Goal: Entertainment & Leisure: Consume media (video, audio)

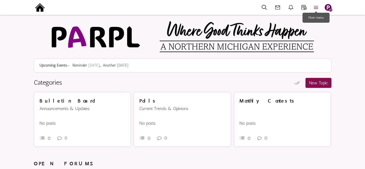
click at [317, 7] on icon at bounding box center [316, 7] width 12 height 6
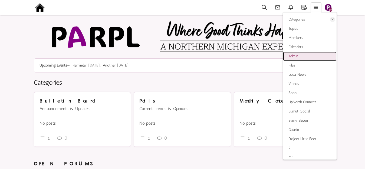
click at [293, 56] on span "Admin" at bounding box center [293, 56] width 10 height 5
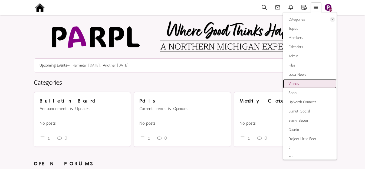
click at [295, 84] on span "Videos" at bounding box center [293, 83] width 11 height 5
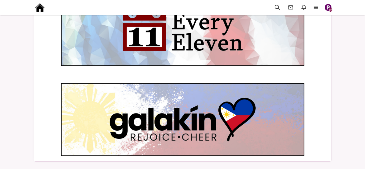
scroll to position [237, 0]
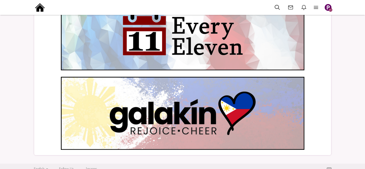
scroll to position [205, 0]
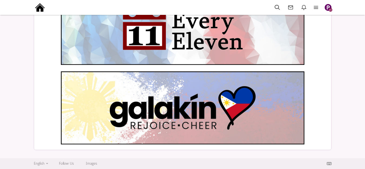
click at [89, 83] on img at bounding box center [182, 107] width 243 height 73
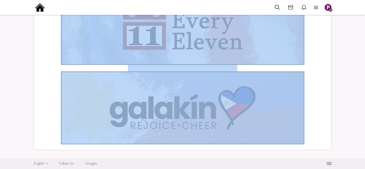
drag, startPoint x: 56, startPoint y: 33, endPoint x: 253, endPoint y: 112, distance: 212.0
click at [317, 56] on div at bounding box center [182, 28] width 286 height 73
click at [284, 60] on img at bounding box center [182, 28] width 243 height 73
click at [164, 58] on img at bounding box center [182, 28] width 243 height 73
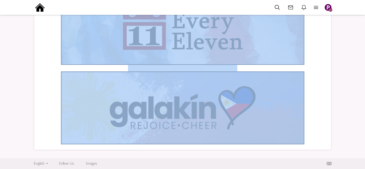
click at [156, 96] on img at bounding box center [182, 107] width 243 height 73
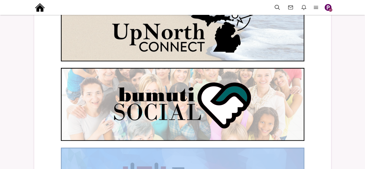
scroll to position [0, 0]
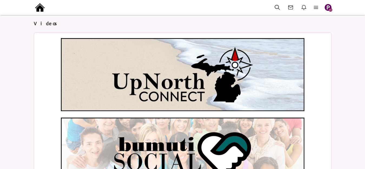
click at [155, 92] on img at bounding box center [182, 74] width 243 height 73
click at [155, 91] on img at bounding box center [182, 74] width 243 height 73
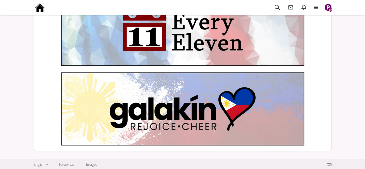
scroll to position [205, 0]
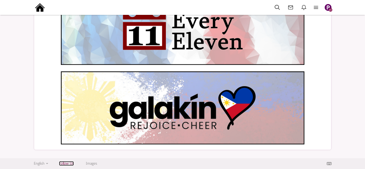
click at [67, 163] on link "Follow Us" at bounding box center [66, 163] width 15 height 5
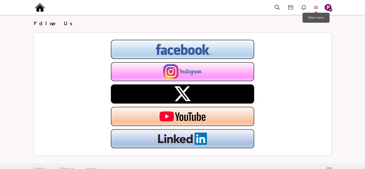
click at [315, 6] on icon at bounding box center [316, 7] width 12 height 6
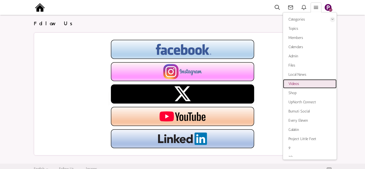
click at [294, 83] on span "Videos" at bounding box center [293, 83] width 11 height 5
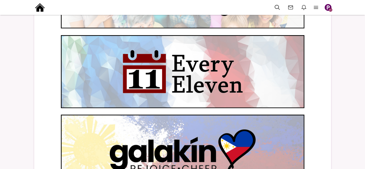
scroll to position [205, 0]
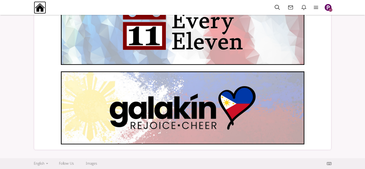
click at [36, 6] on img at bounding box center [40, 7] width 12 height 12
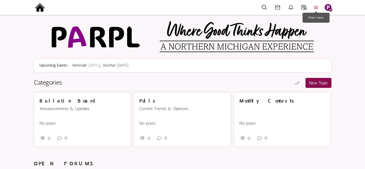
click at [315, 8] on icon at bounding box center [316, 7] width 12 height 6
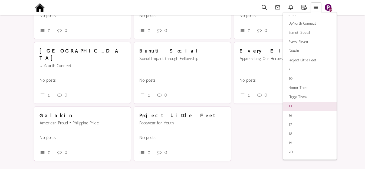
scroll to position [195, 0]
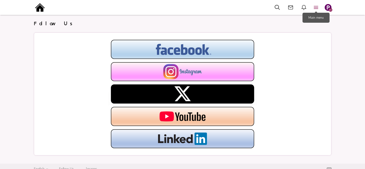
click at [315, 8] on icon at bounding box center [316, 7] width 12 height 6
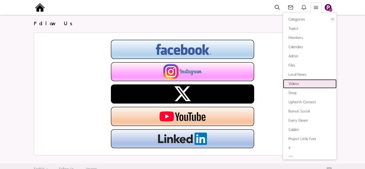
click at [296, 85] on span "Videos" at bounding box center [293, 83] width 11 height 5
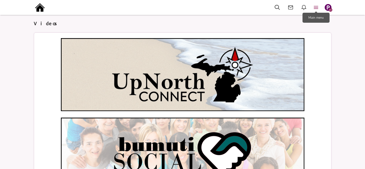
click at [317, 6] on icon at bounding box center [316, 7] width 12 height 6
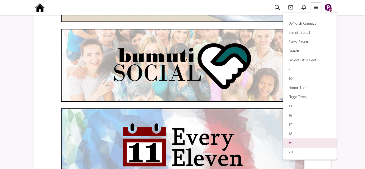
scroll to position [135, 0]
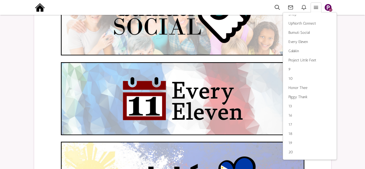
click at [327, 7] on img "button" at bounding box center [327, 7] width 7 height 7
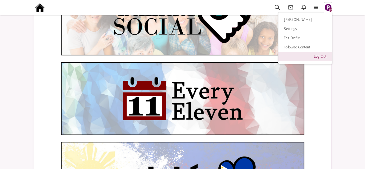
click at [317, 56] on link "Log Out" at bounding box center [305, 56] width 54 height 9
